Goal: Task Accomplishment & Management: Manage account settings

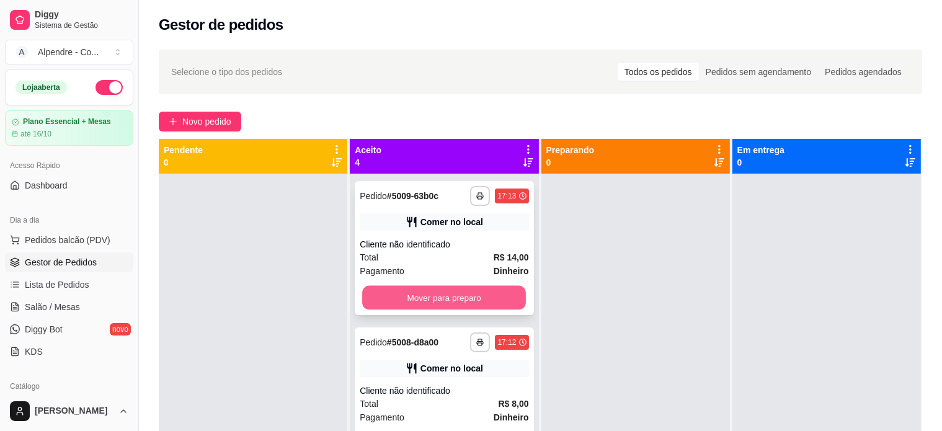
click at [459, 291] on button "Mover para preparo" at bounding box center [444, 298] width 164 height 24
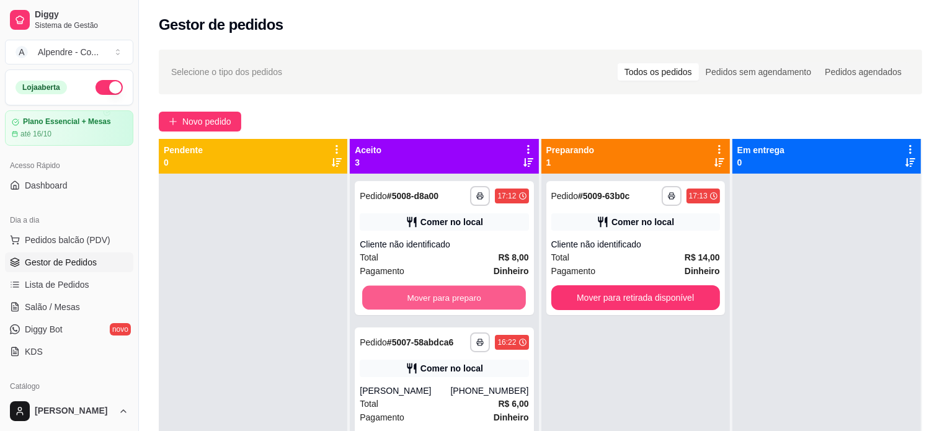
click at [459, 291] on button "Mover para preparo" at bounding box center [444, 298] width 164 height 24
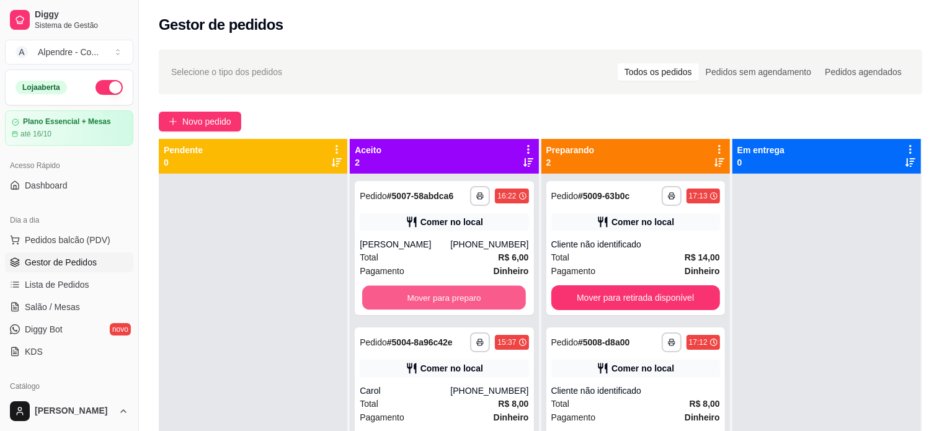
click at [459, 291] on button "Mover para preparo" at bounding box center [444, 298] width 164 height 24
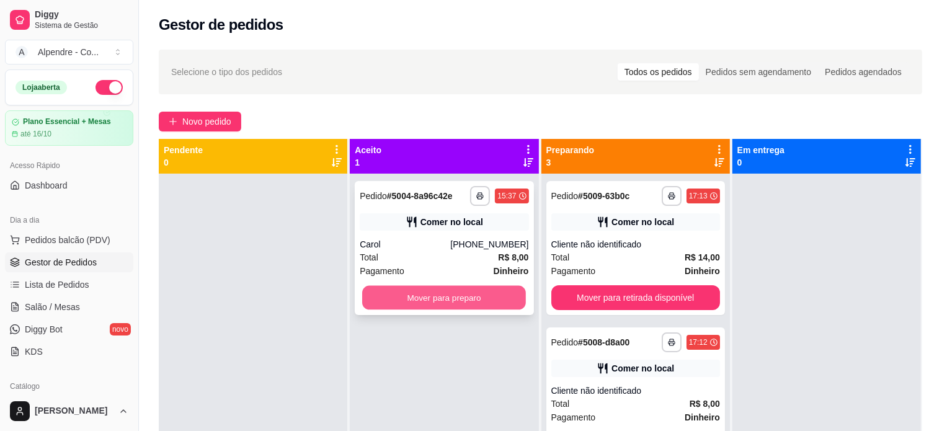
click at [459, 300] on button "Mover para preparo" at bounding box center [444, 298] width 164 height 24
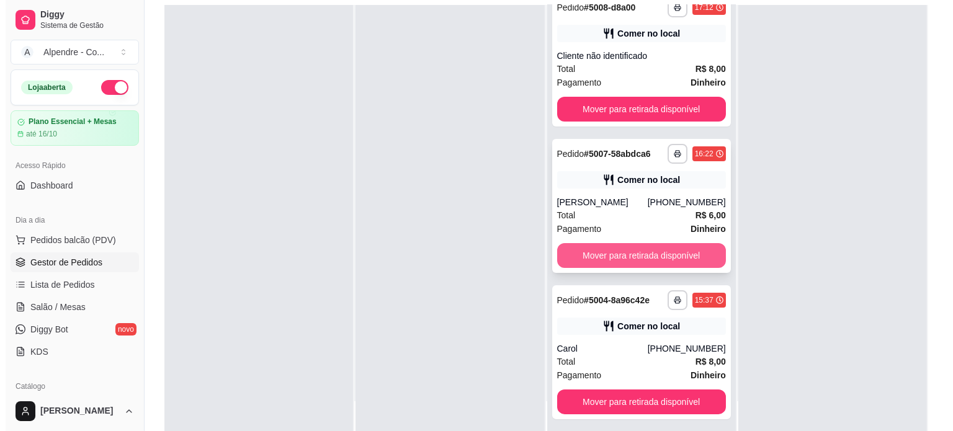
scroll to position [189, 0]
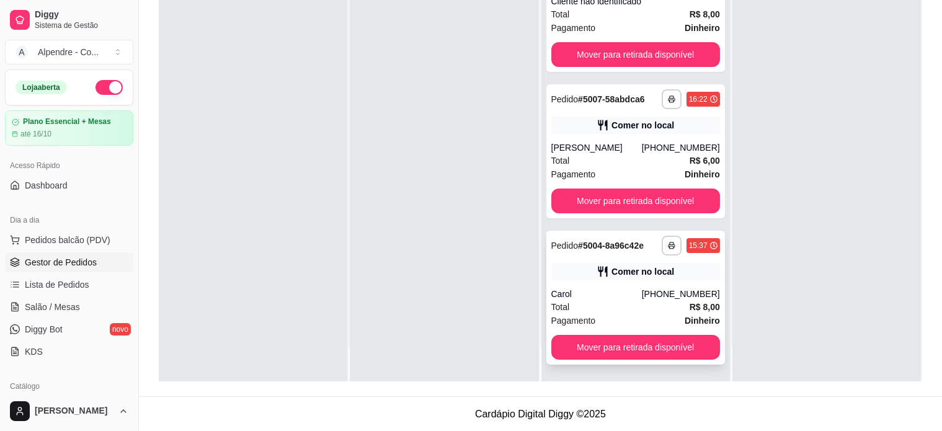
click at [634, 307] on div "Total R$ 8,00" at bounding box center [635, 307] width 169 height 14
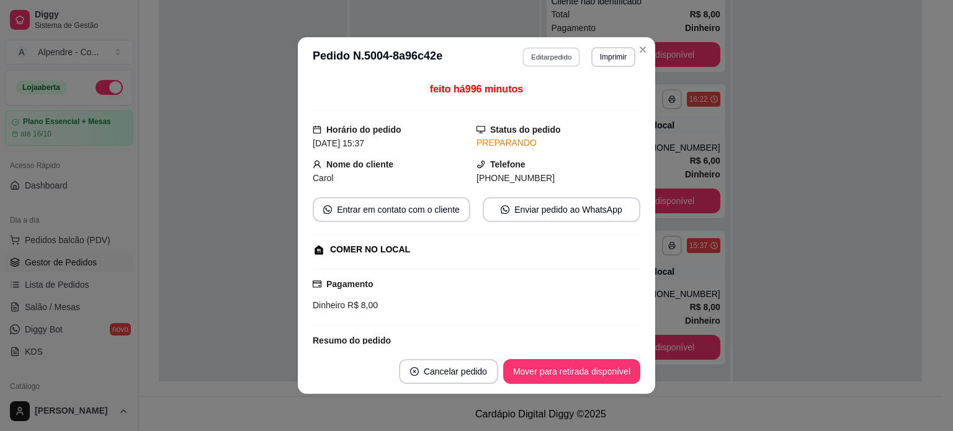
click at [541, 51] on button "Editar pedido" at bounding box center [552, 56] width 58 height 19
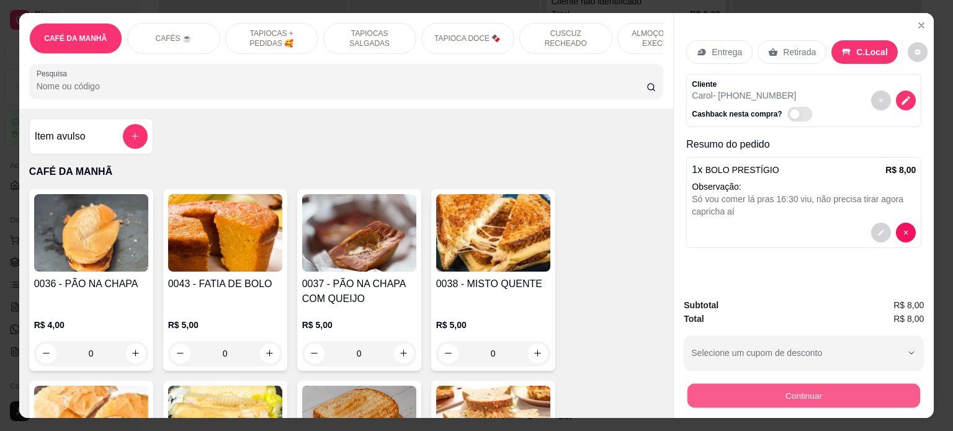
click at [801, 389] on button "Continuar" at bounding box center [803, 396] width 233 height 24
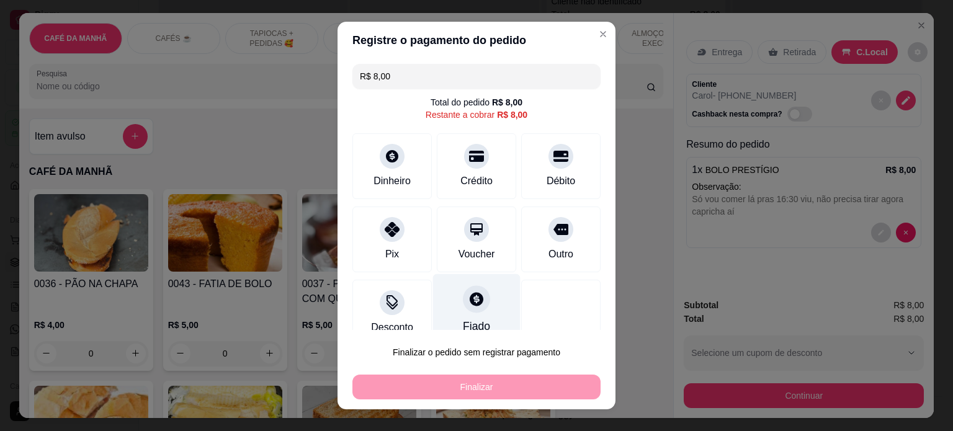
click at [457, 314] on div "Fiado" at bounding box center [476, 309] width 87 height 73
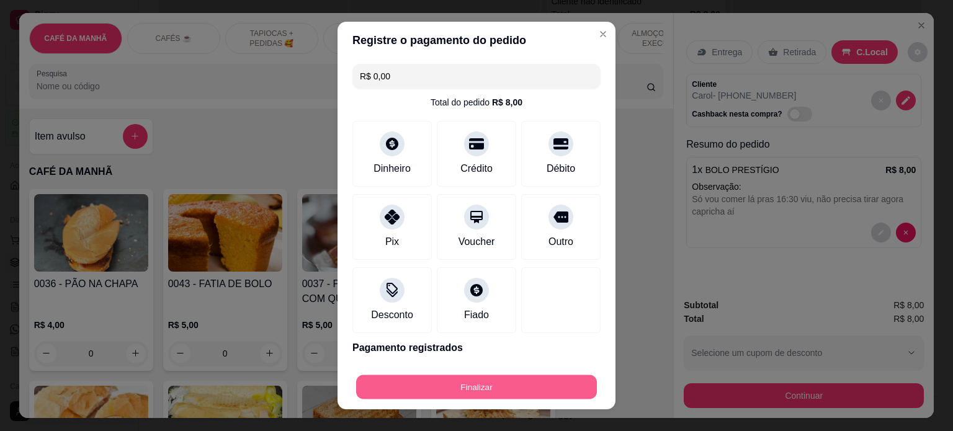
click at [482, 380] on button "Finalizar" at bounding box center [476, 387] width 241 height 24
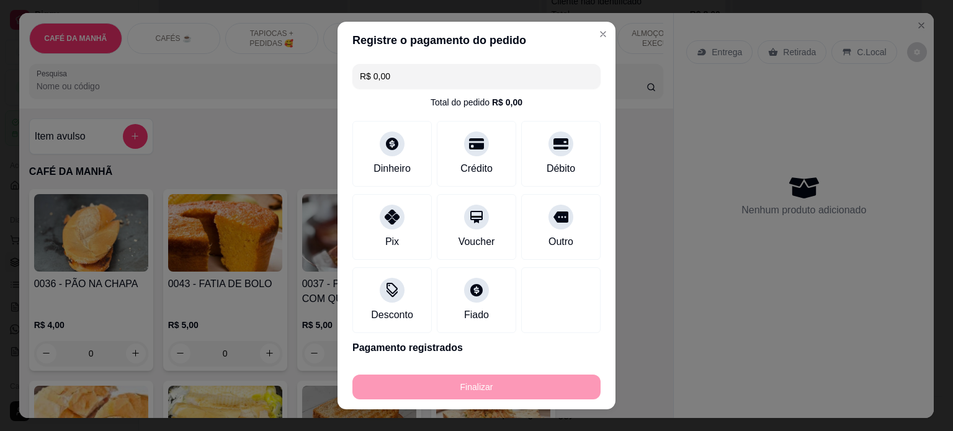
type input "-R$ 8,00"
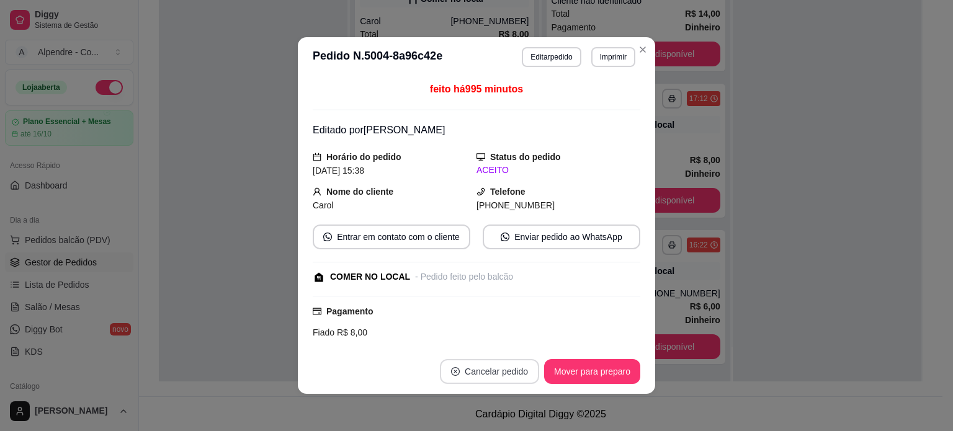
scroll to position [20, 0]
click at [584, 373] on button "Mover para preparo" at bounding box center [591, 372] width 93 height 24
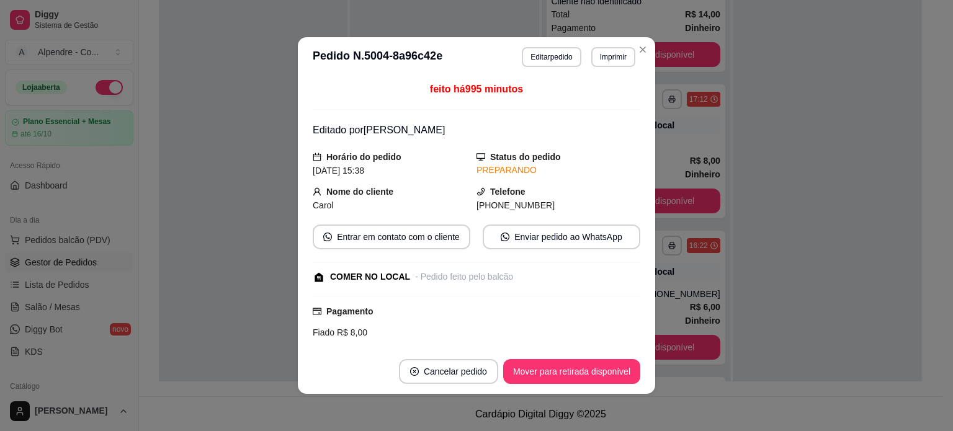
scroll to position [166, 0]
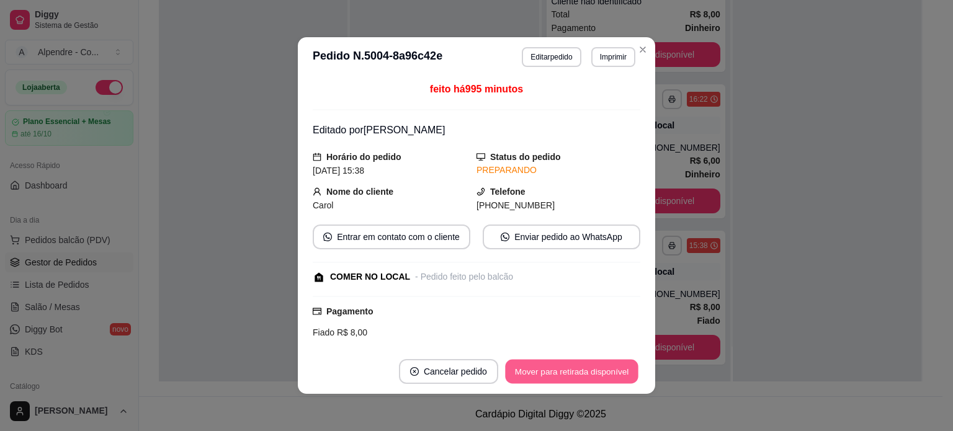
click at [584, 373] on button "Mover para retirada disponível" at bounding box center [571, 372] width 133 height 24
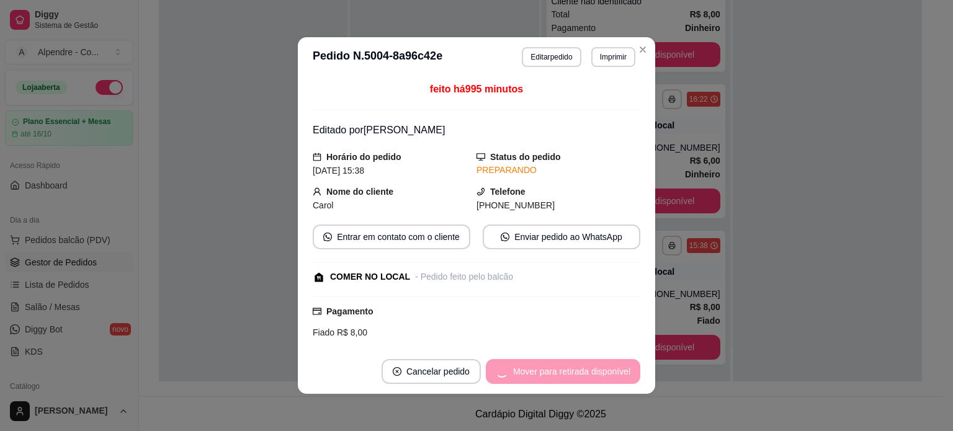
scroll to position [20, 0]
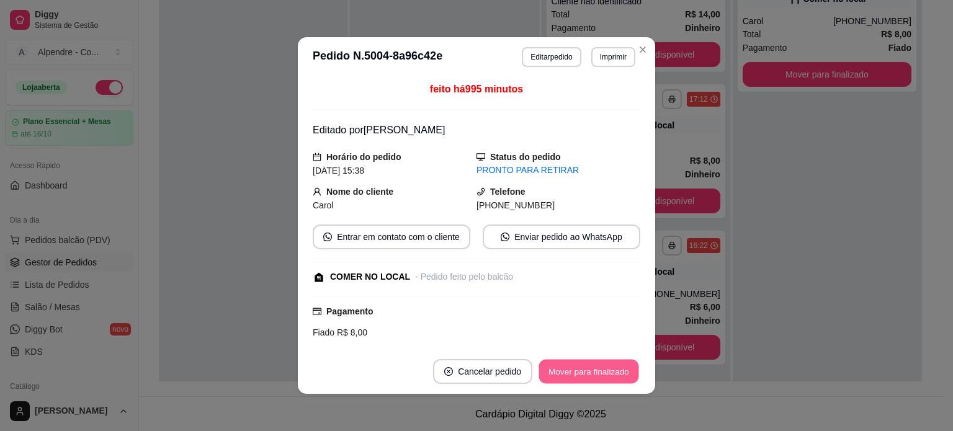
click at [585, 367] on button "Mover para finalizado" at bounding box center [589, 372] width 100 height 24
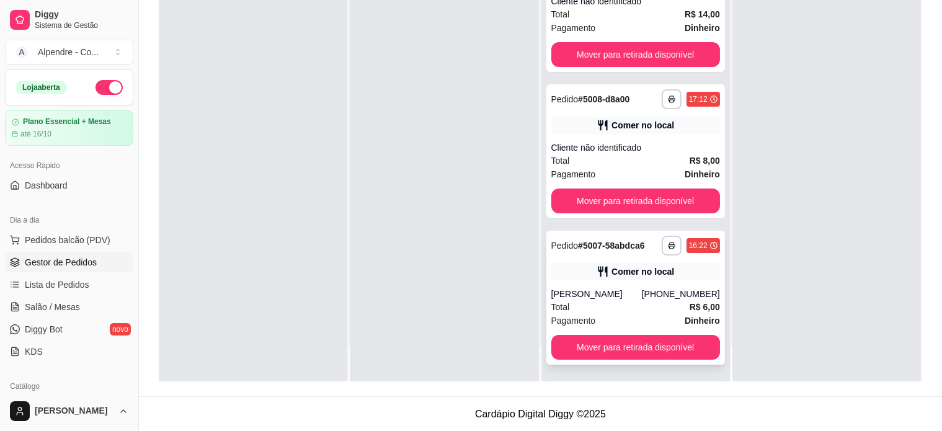
click at [629, 309] on div "Total R$ 6,00" at bounding box center [635, 307] width 169 height 14
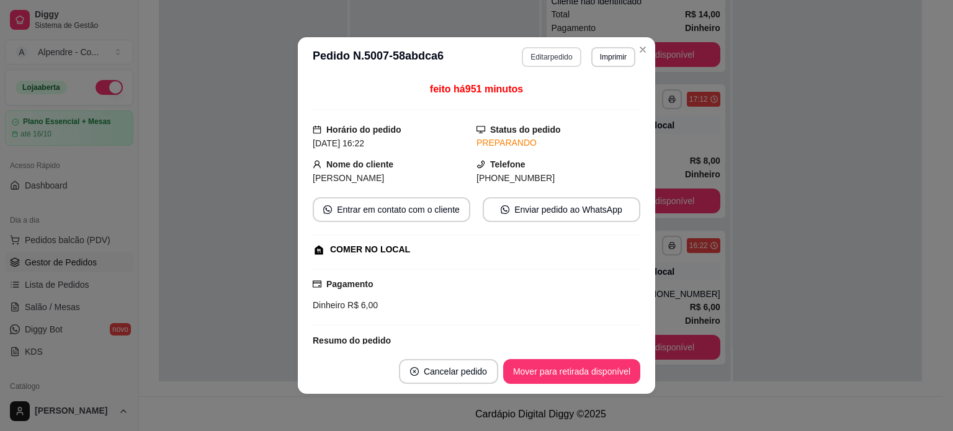
click at [538, 57] on button "Editar pedido" at bounding box center [551, 57] width 59 height 20
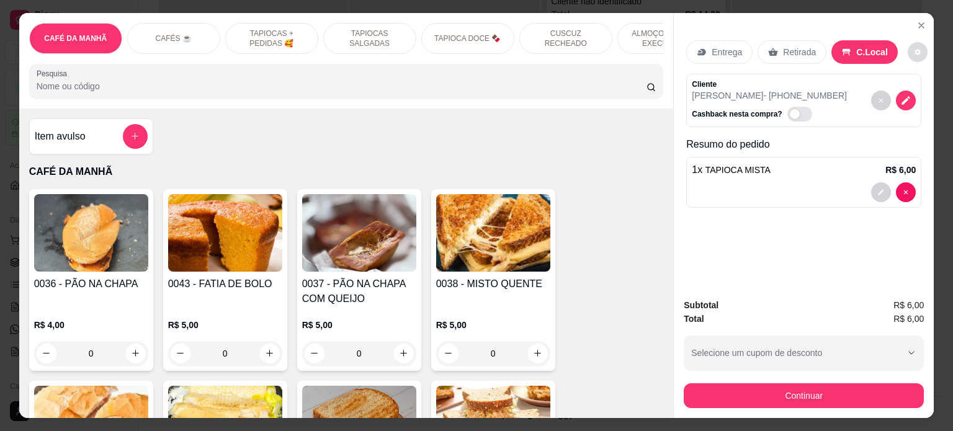
click at [913, 48] on icon "decrease-product-quantity" at bounding box center [916, 51] width 7 height 7
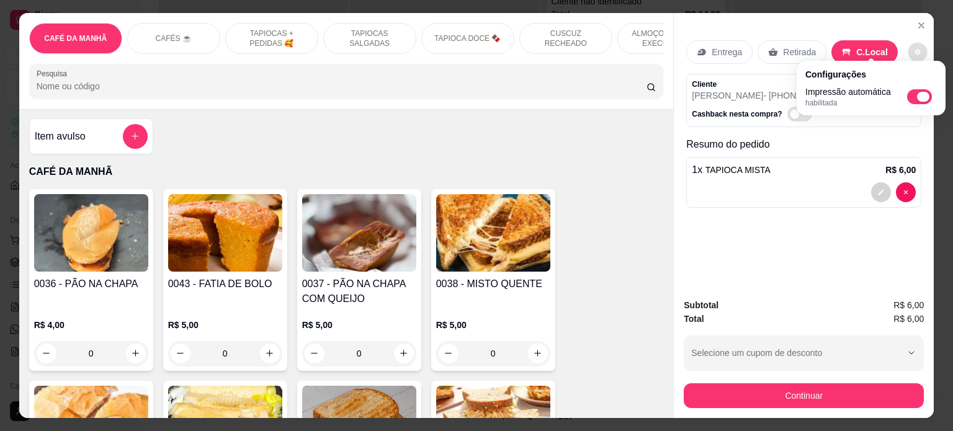
click at [913, 100] on span "Automatic updates" at bounding box center [919, 96] width 25 height 15
click at [913, 100] on input "Automatic updates" at bounding box center [910, 101] width 8 height 8
checkbox input "false"
click at [775, 235] on div "Entrega Retirada C.Local Cliente [PERSON_NAME] - [PHONE_NUMBER] Cashback nesta …" at bounding box center [803, 150] width 260 height 275
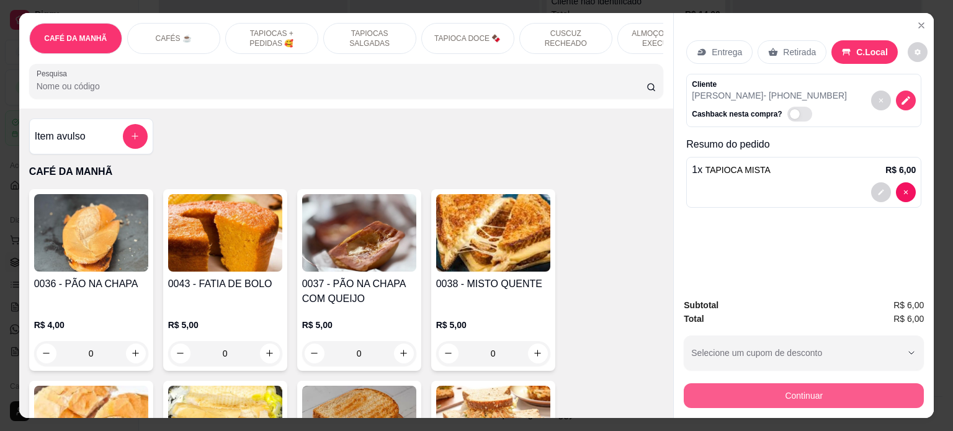
click at [768, 394] on button "Continuar" at bounding box center [803, 395] width 240 height 25
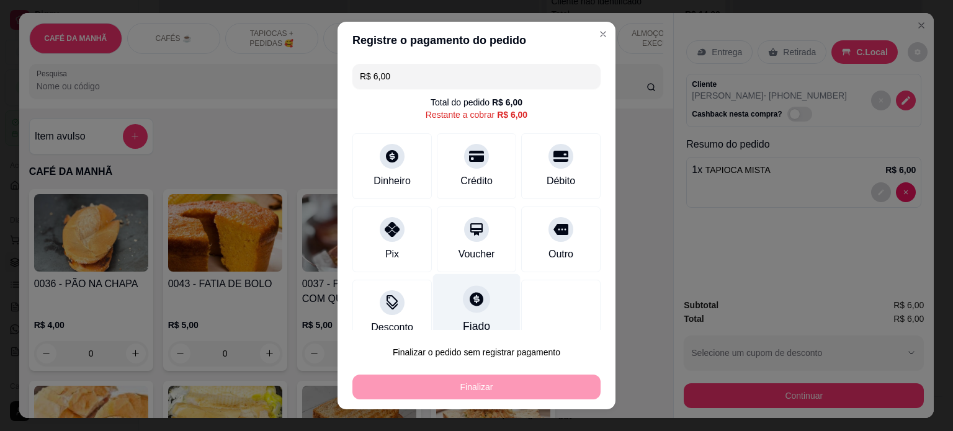
click at [464, 308] on div at bounding box center [476, 298] width 27 height 27
type input "R$ 0,00"
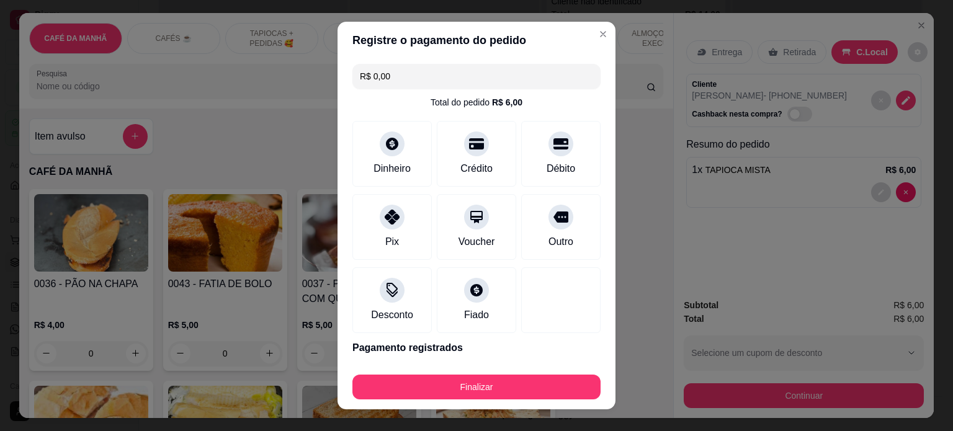
click at [489, 407] on footer "Finalizar" at bounding box center [476, 385] width 278 height 50
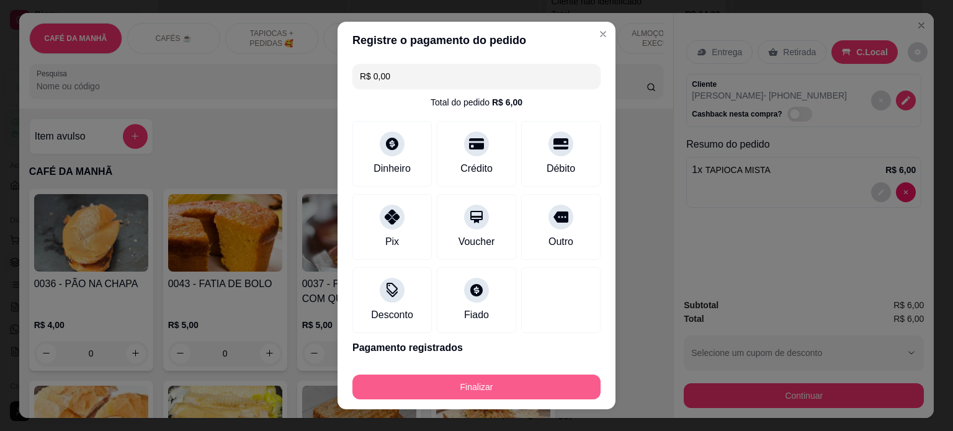
click at [486, 377] on button "Finalizar" at bounding box center [476, 387] width 248 height 25
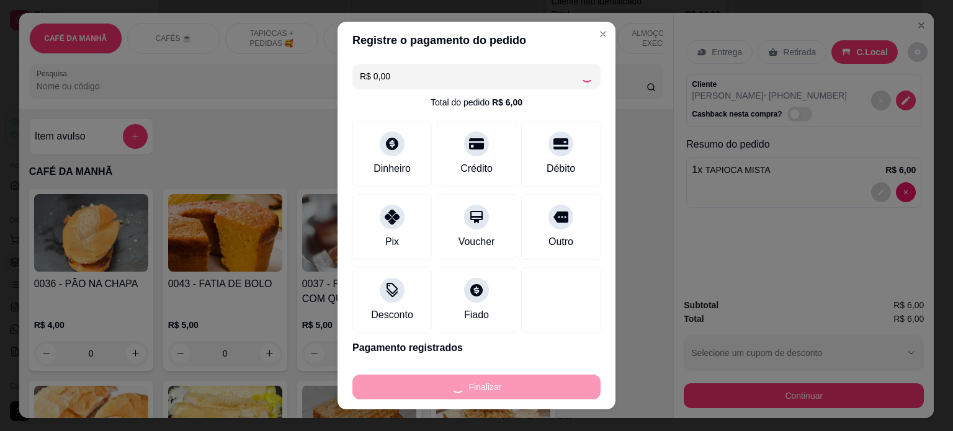
type input "0"
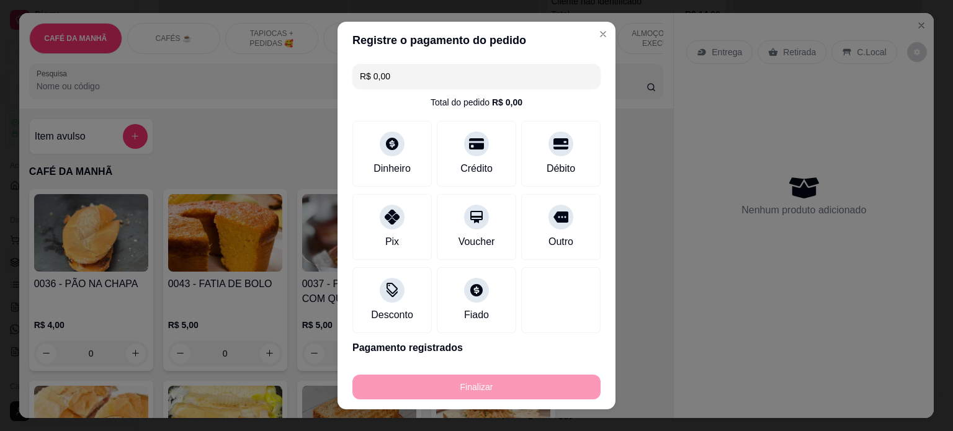
type input "-R$ 6,00"
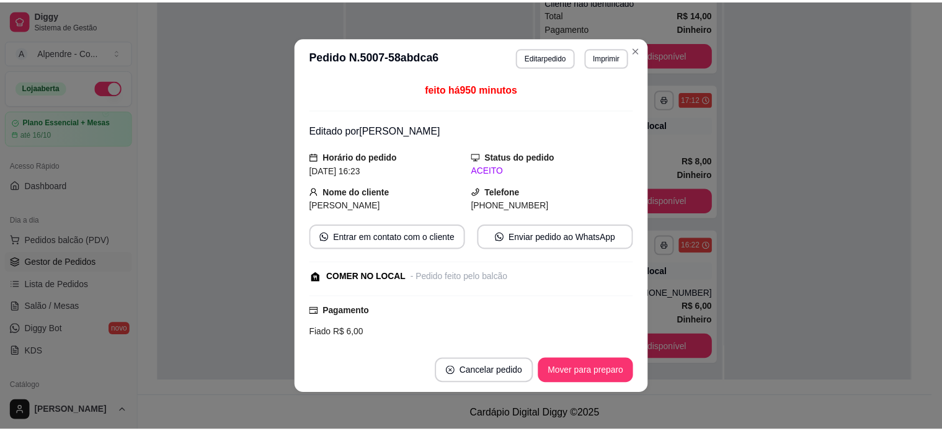
scroll to position [0, 0]
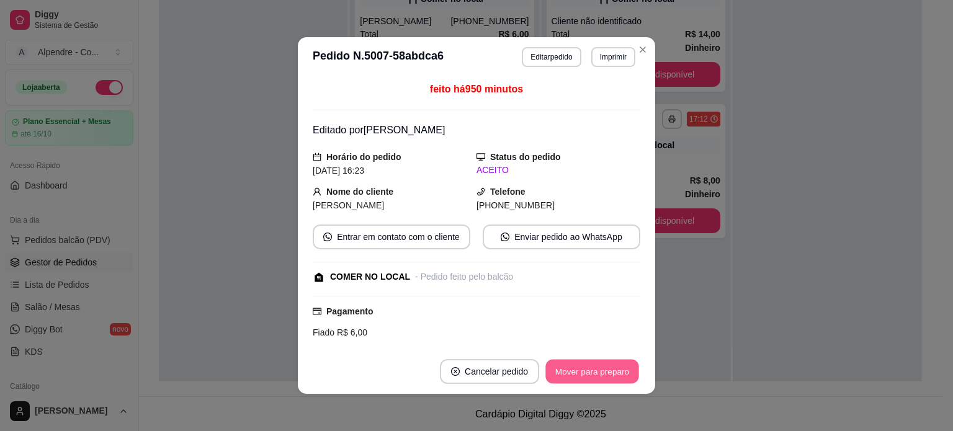
click at [589, 362] on button "Mover para preparo" at bounding box center [591, 372] width 93 height 24
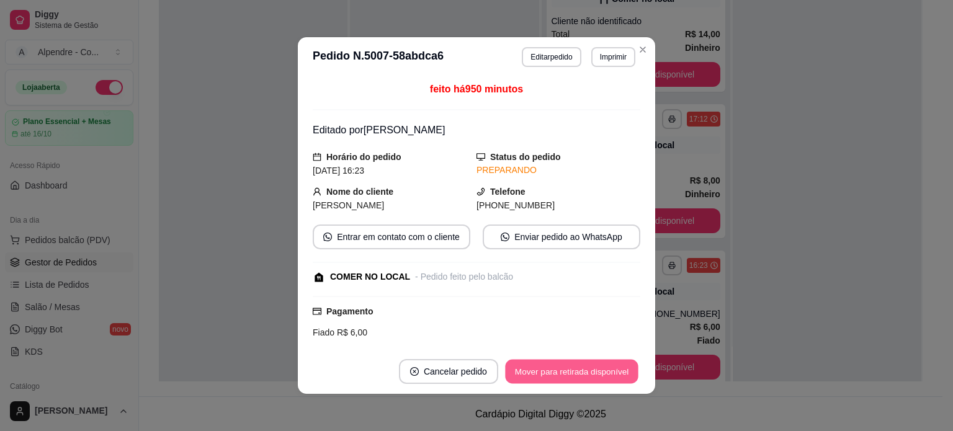
click at [588, 366] on button "Mover para retirada disponível" at bounding box center [571, 372] width 133 height 24
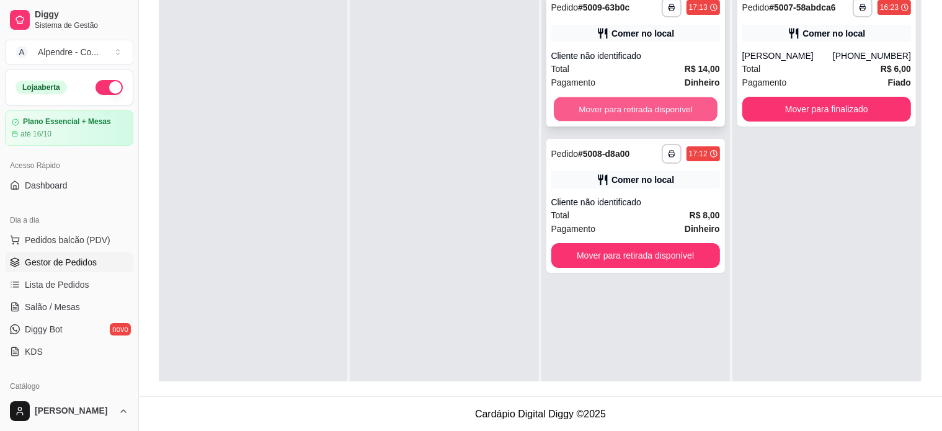
click at [633, 109] on button "Mover para retirada disponível" at bounding box center [636, 109] width 164 height 24
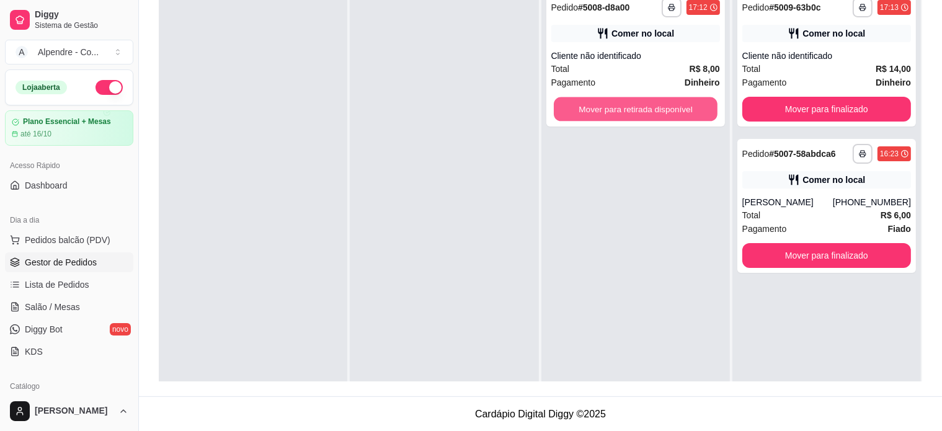
click at [633, 109] on button "Mover para retirada disponível" at bounding box center [636, 109] width 164 height 24
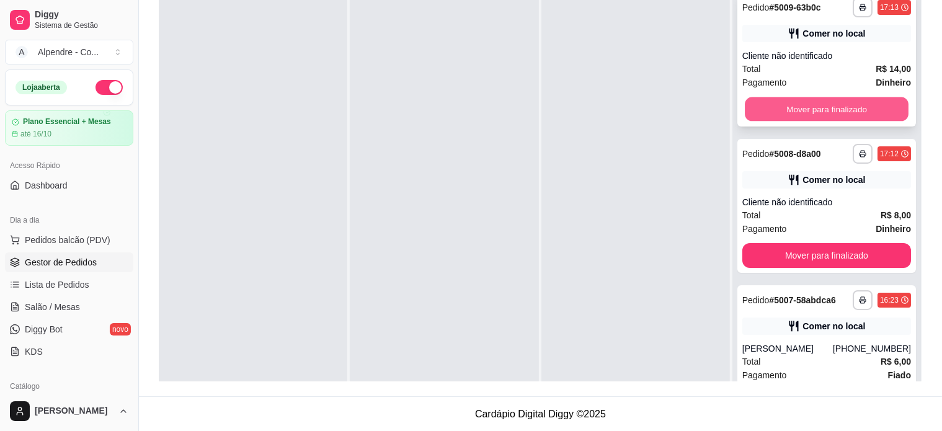
click at [819, 113] on button "Mover para finalizado" at bounding box center [827, 109] width 164 height 24
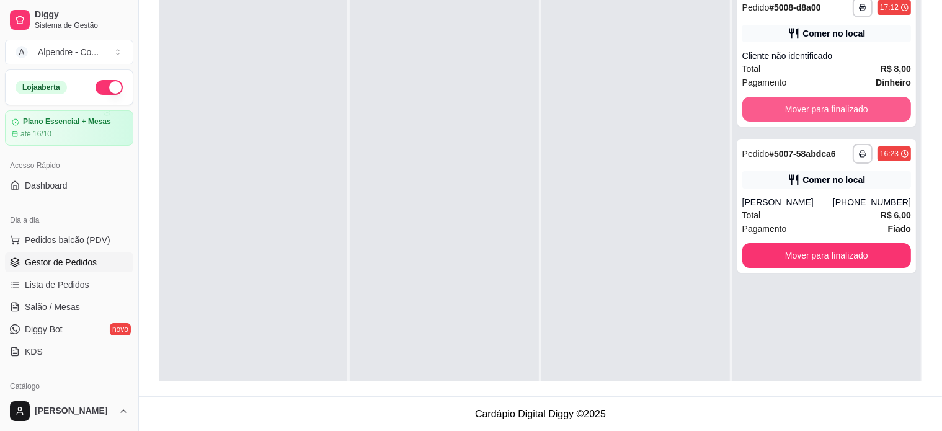
click at [819, 113] on button "Mover para finalizado" at bounding box center [826, 109] width 169 height 25
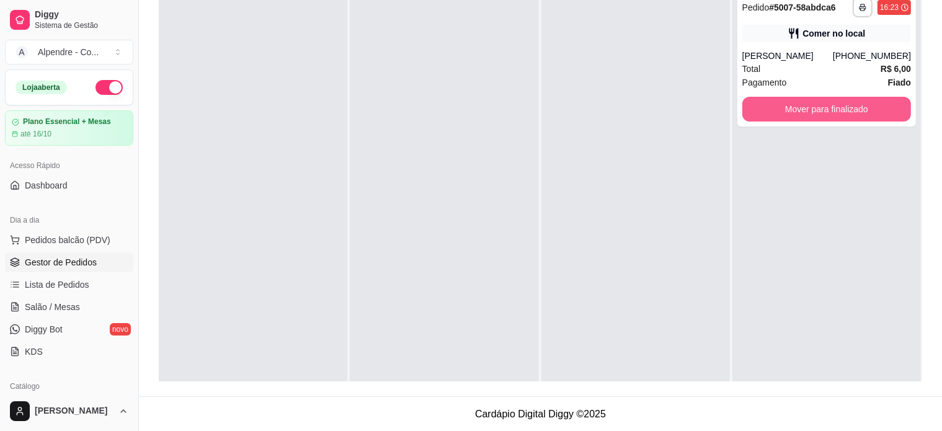
click at [819, 113] on button "Mover para finalizado" at bounding box center [826, 109] width 169 height 25
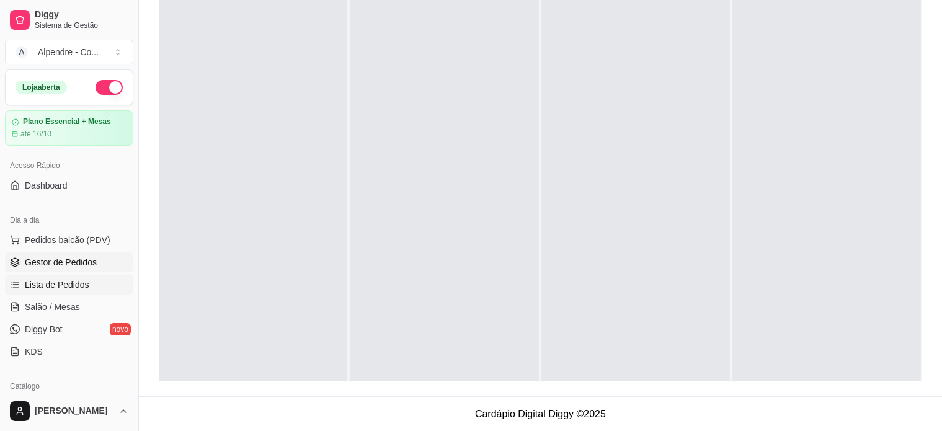
click at [59, 284] on span "Lista de Pedidos" at bounding box center [57, 284] width 64 height 12
